Goal: Information Seeking & Learning: Find contact information

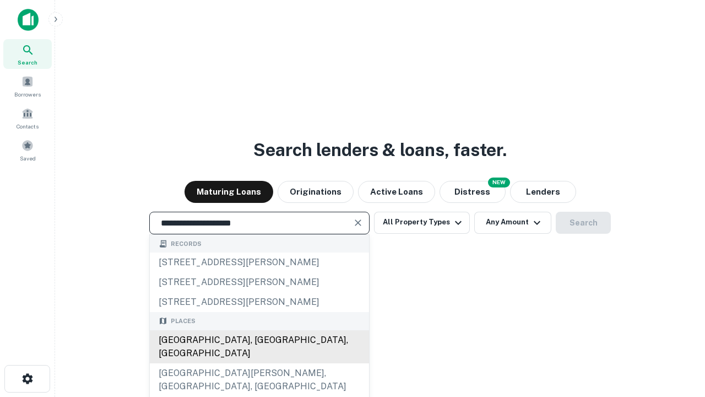
click at [259, 363] on div "Santa Monica, CA, USA" at bounding box center [259, 346] width 219 height 33
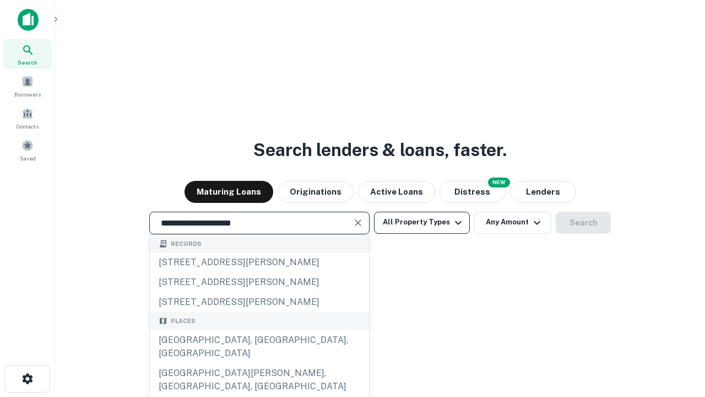
type input "**********"
click at [422, 222] on button "All Property Types" at bounding box center [422, 222] width 96 height 22
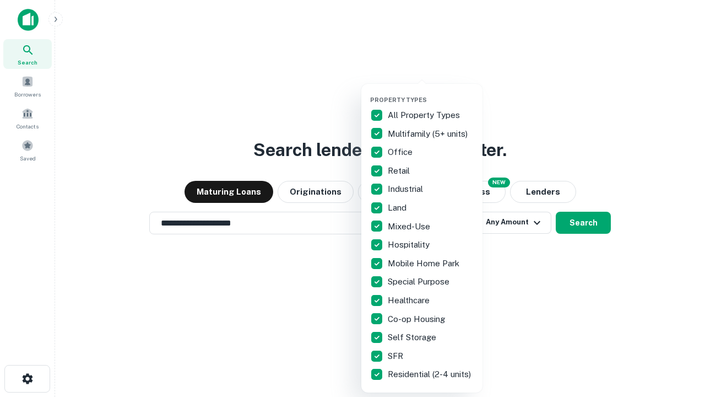
click at [431, 93] on button "button" at bounding box center [430, 93] width 121 height 1
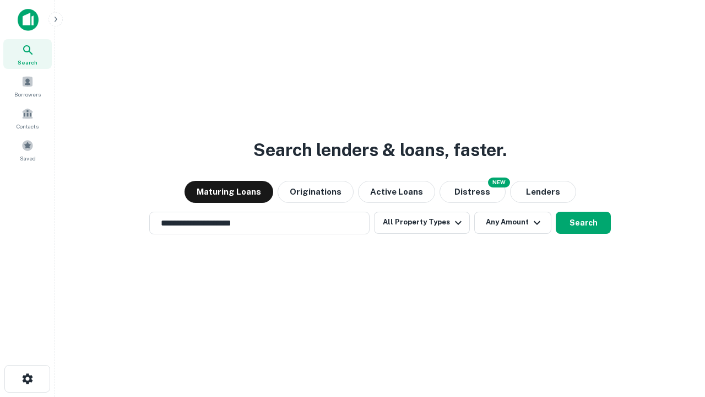
scroll to position [17, 0]
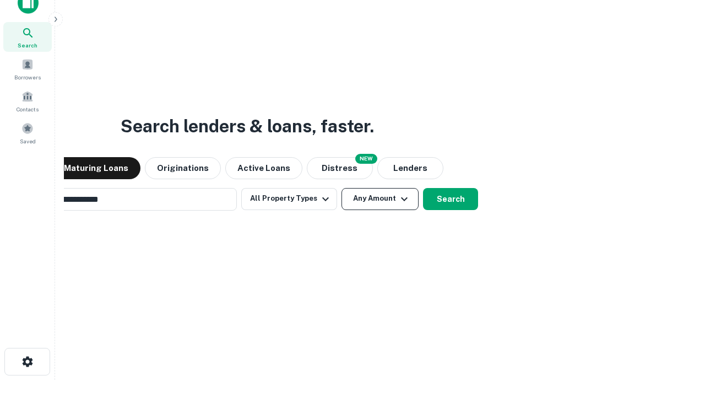
click at [341, 188] on button "Any Amount" at bounding box center [379, 199] width 77 height 22
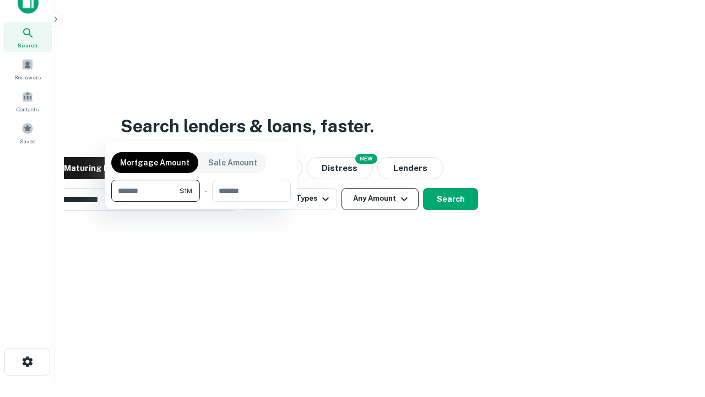
scroll to position [18, 0]
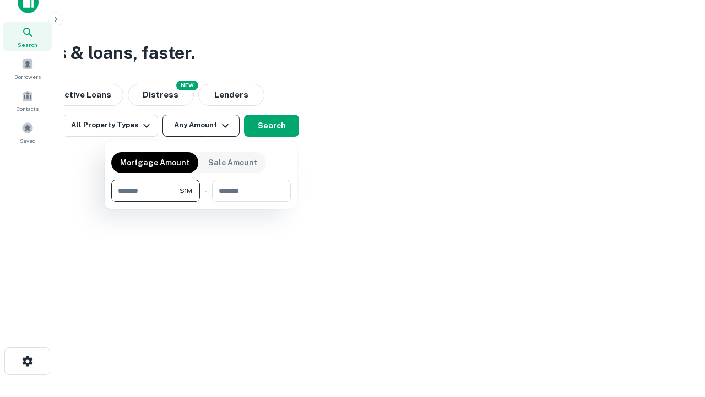
type input "*******"
click at [201, 202] on button "button" at bounding box center [201, 202] width 180 height 1
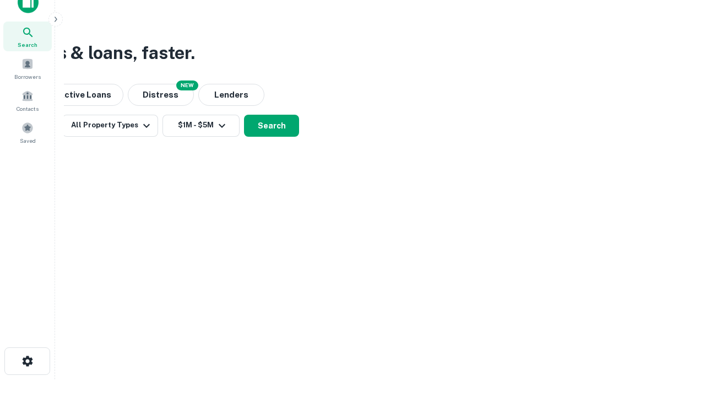
scroll to position [7, 203]
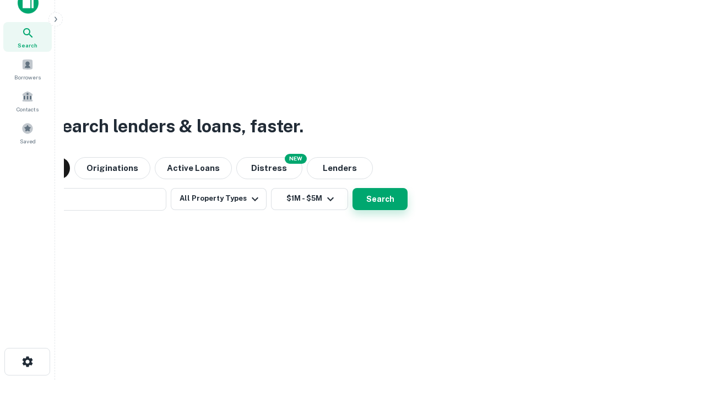
click at [352, 188] on button "Search" at bounding box center [379, 199] width 55 height 22
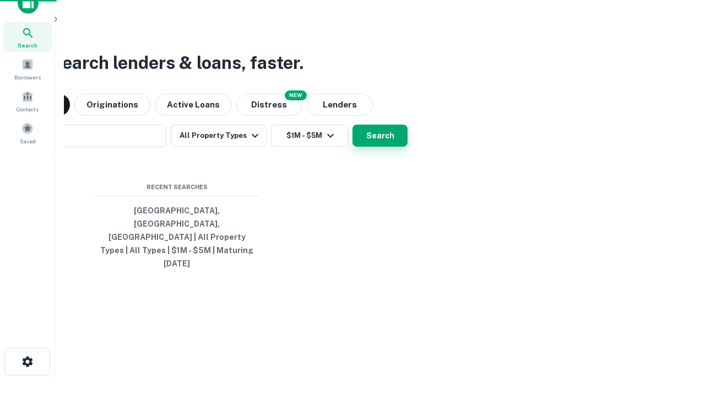
scroll to position [29, 312]
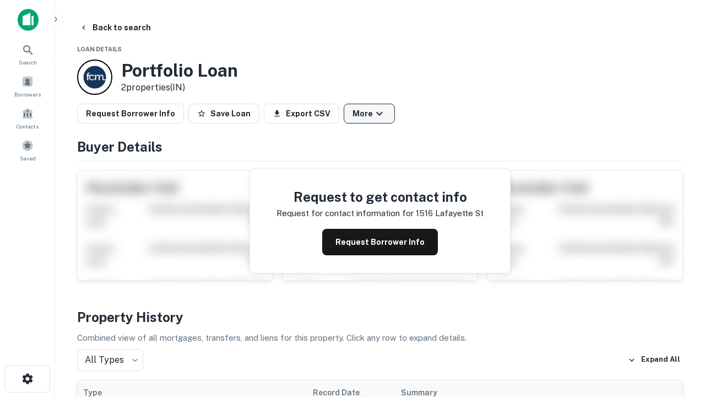
click at [369, 113] on button "More" at bounding box center [369, 114] width 51 height 20
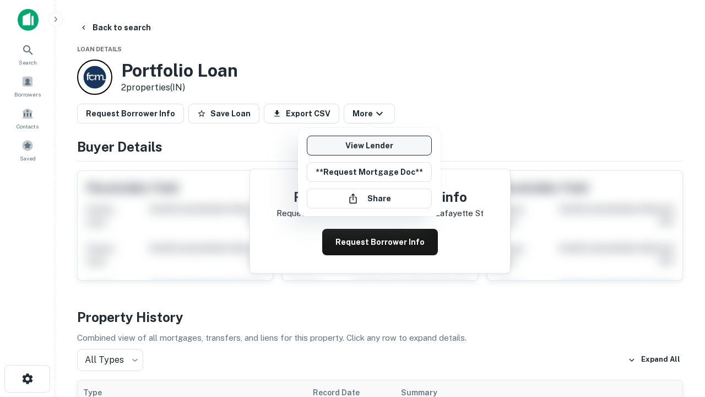
click at [369, 145] on link "View Lender" at bounding box center [369, 145] width 125 height 20
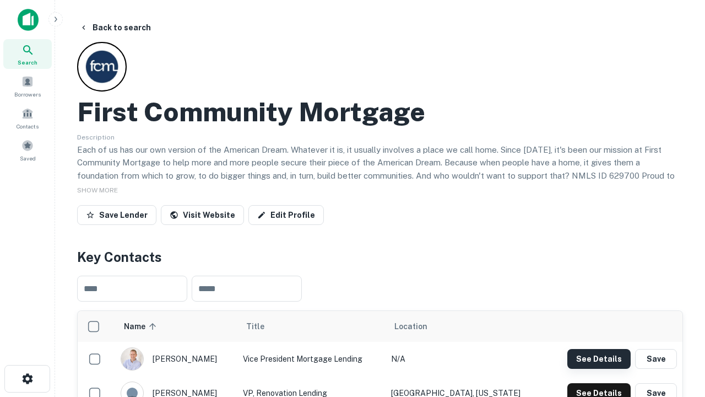
click at [599, 358] on button "See Details" at bounding box center [598, 359] width 63 height 20
click at [27, 378] on icon "button" at bounding box center [27, 378] width 13 height 13
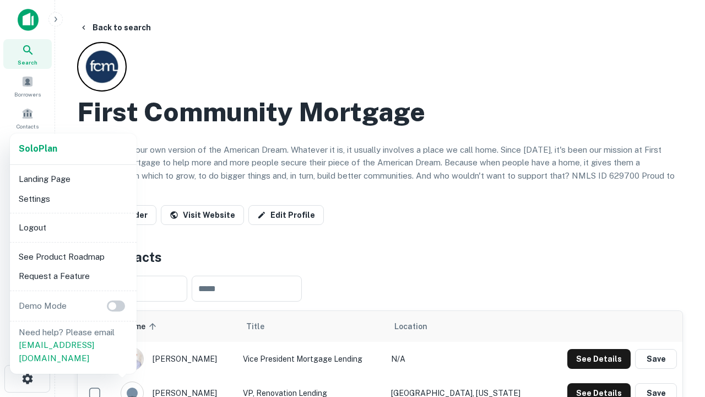
click at [73, 227] on li "Logout" at bounding box center [73, 228] width 118 height 20
